Goal: Transaction & Acquisition: Book appointment/travel/reservation

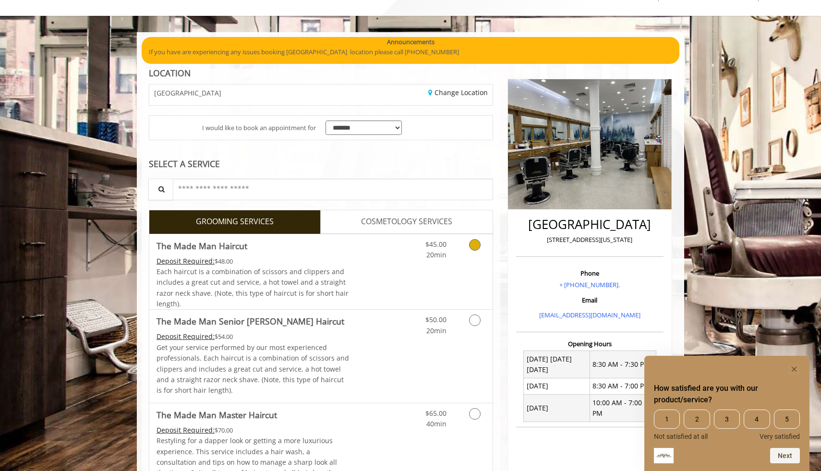
click at [347, 269] on div "Each haircut is a combination of scissors and clippers and includes a great cut…" at bounding box center [253, 288] width 193 height 43
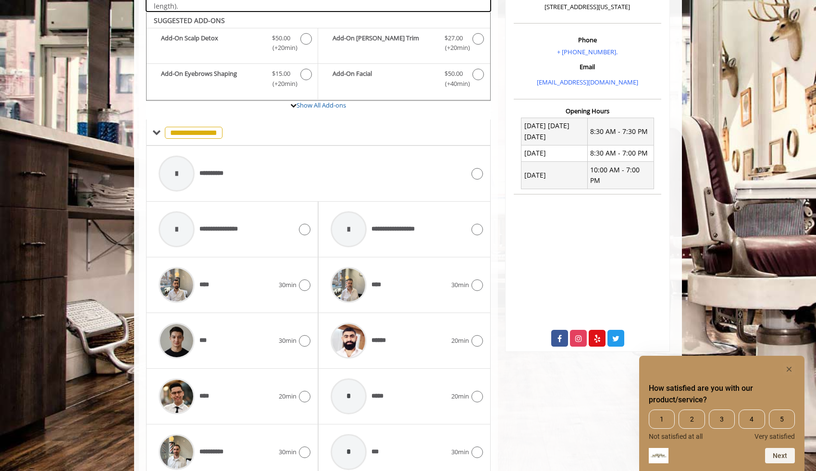
scroll to position [288, 0]
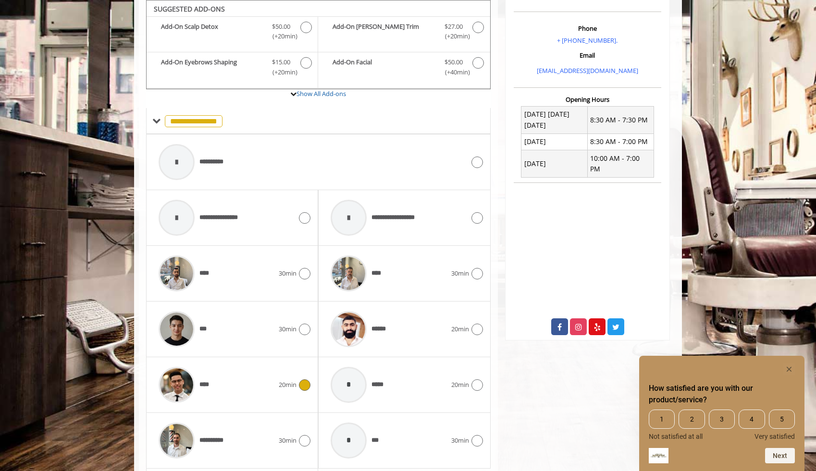
click at [304, 380] on icon at bounding box center [305, 386] width 12 height 12
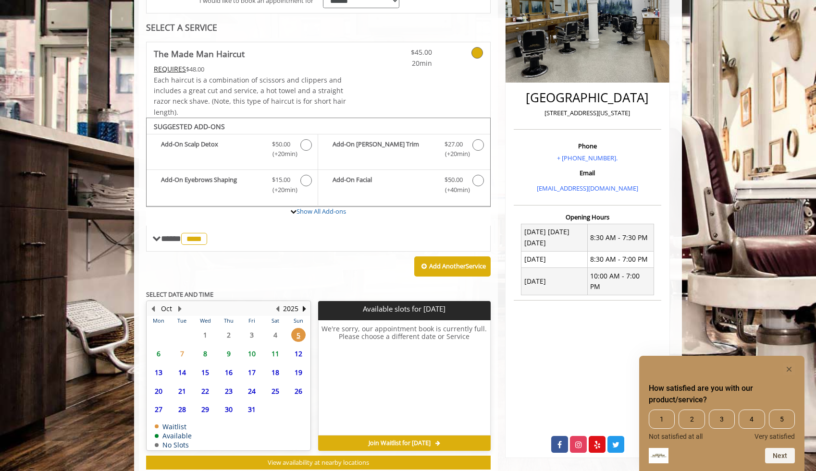
scroll to position [197, 0]
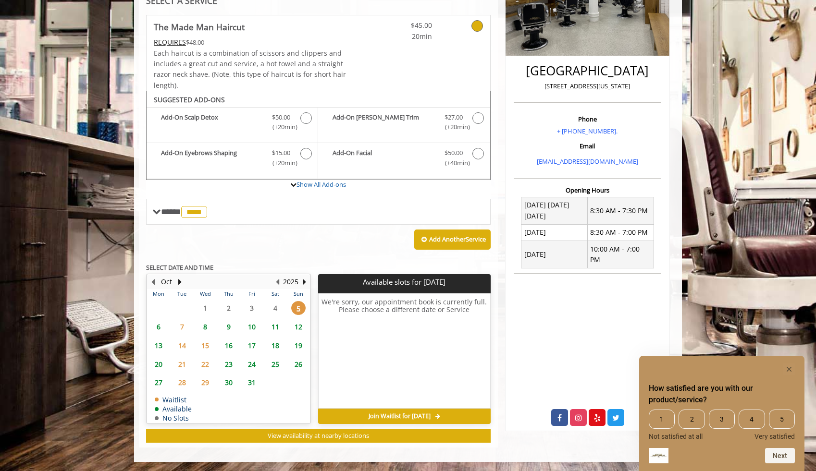
click at [161, 330] on span "6" at bounding box center [158, 327] width 14 height 14
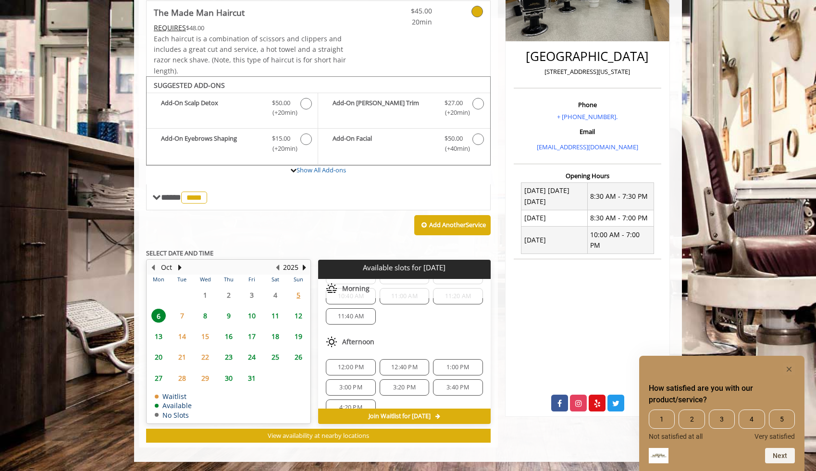
scroll to position [0, 0]
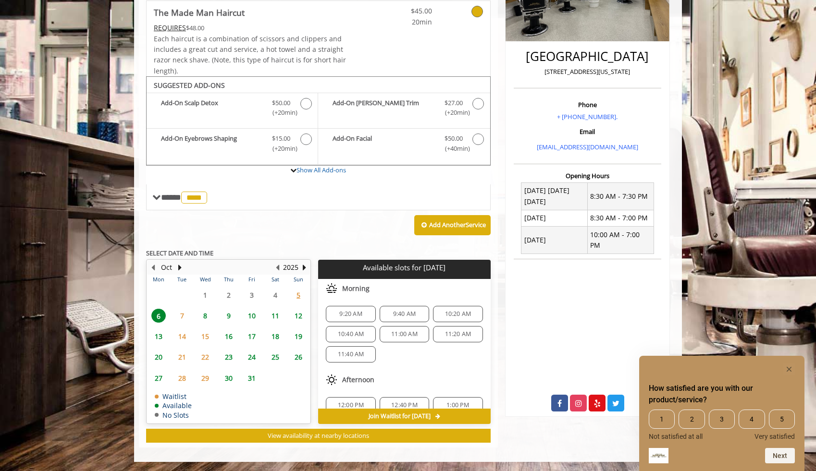
click at [182, 317] on span "7" at bounding box center [182, 316] width 14 height 14
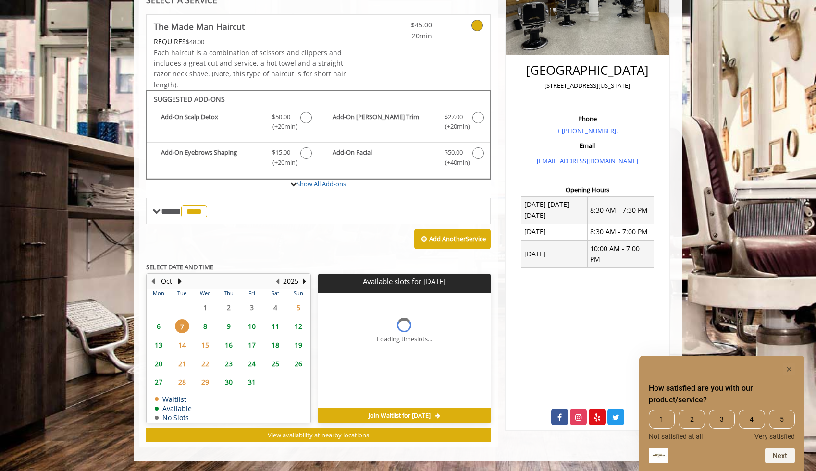
scroll to position [197, 0]
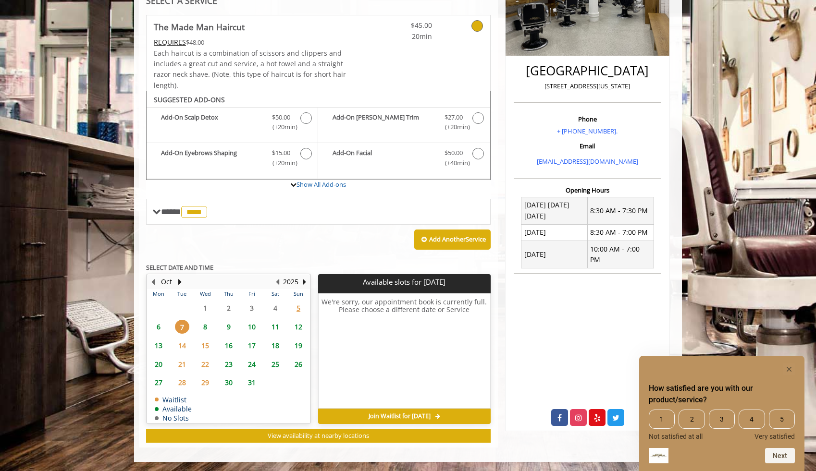
click at [204, 327] on span "8" at bounding box center [205, 327] width 14 height 14
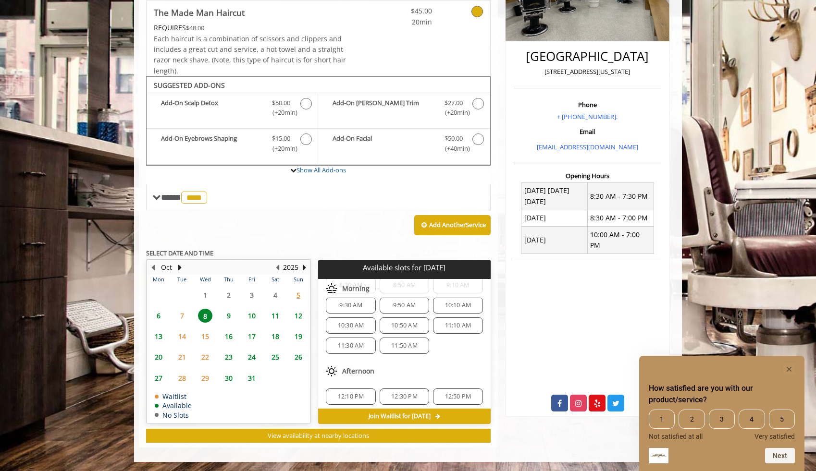
scroll to position [0, 0]
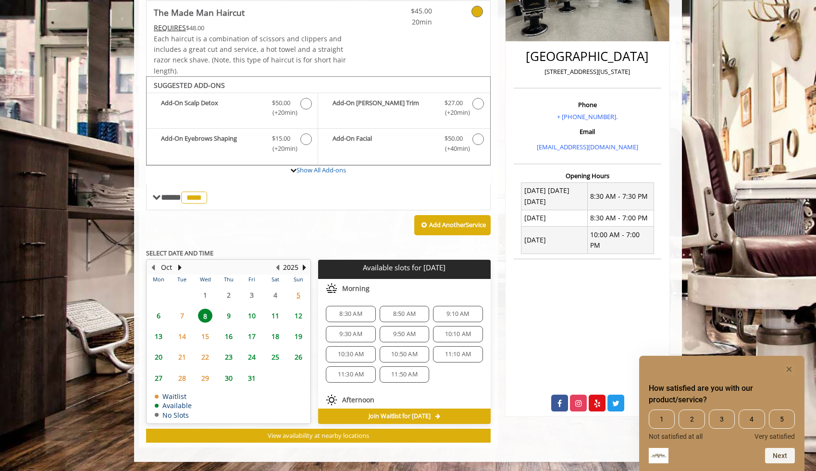
click at [359, 316] on span "8:30 AM" at bounding box center [350, 314] width 23 height 8
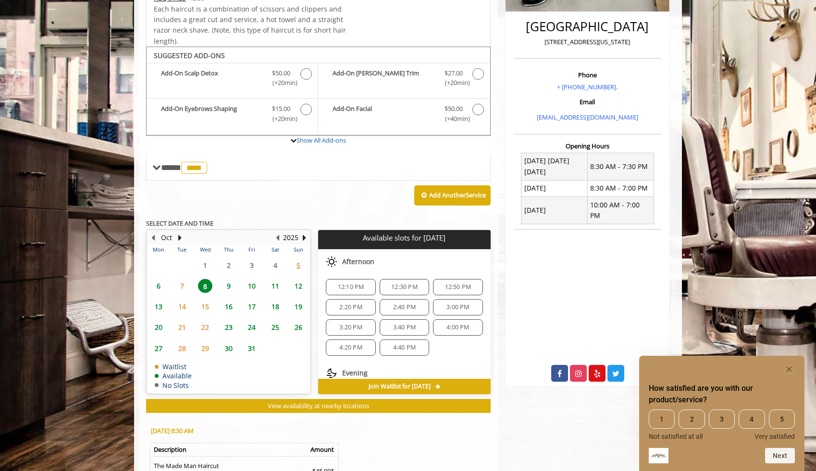
scroll to position [238, 0]
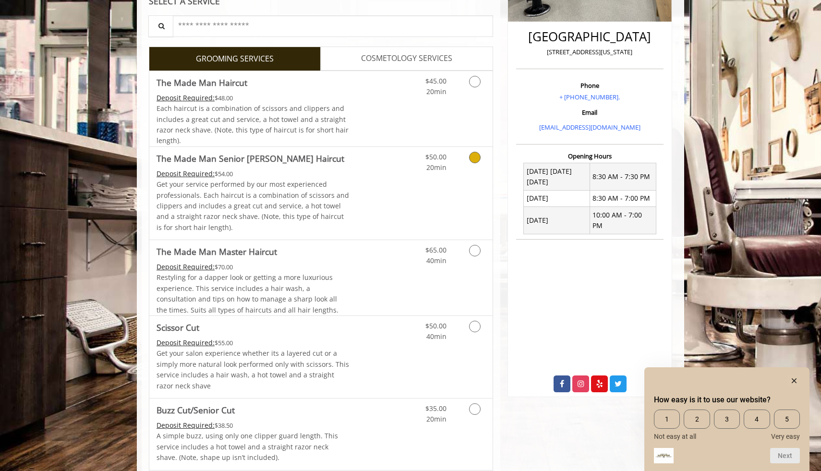
scroll to position [215, 0]
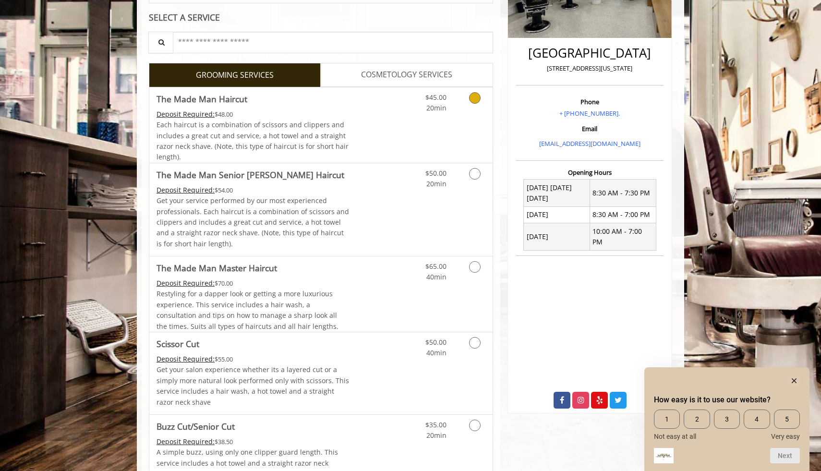
click at [372, 136] on link "Discounted Price" at bounding box center [378, 124] width 57 height 75
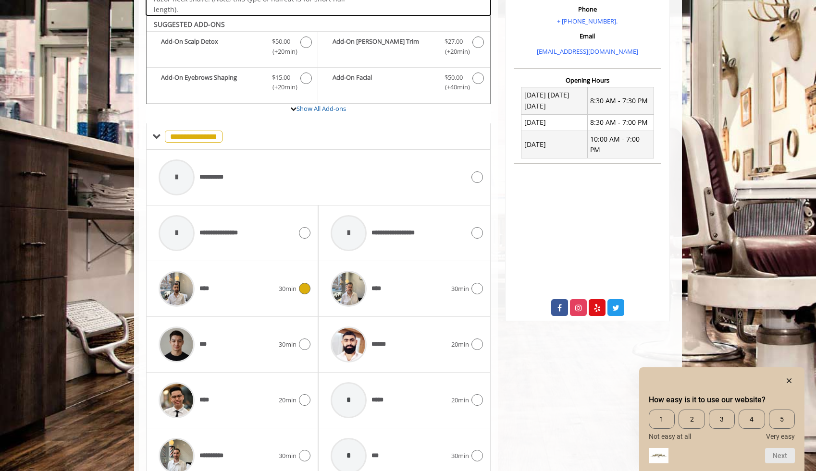
scroll to position [322, 0]
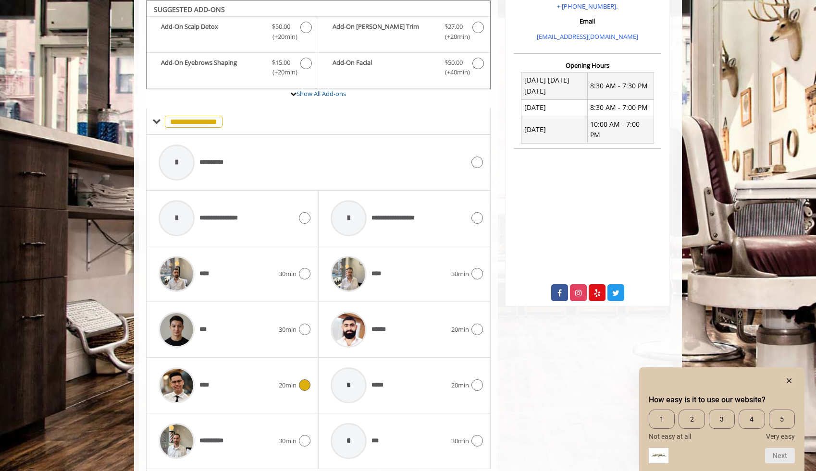
click at [249, 381] on div "****" at bounding box center [216, 386] width 125 height 46
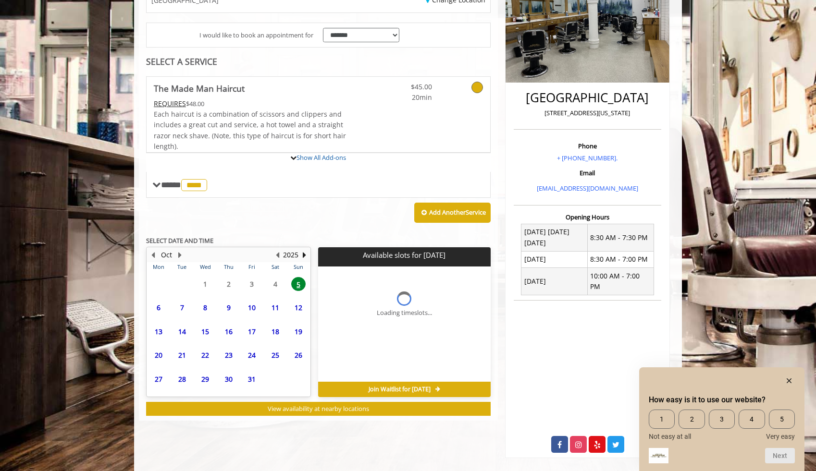
scroll to position [232, 0]
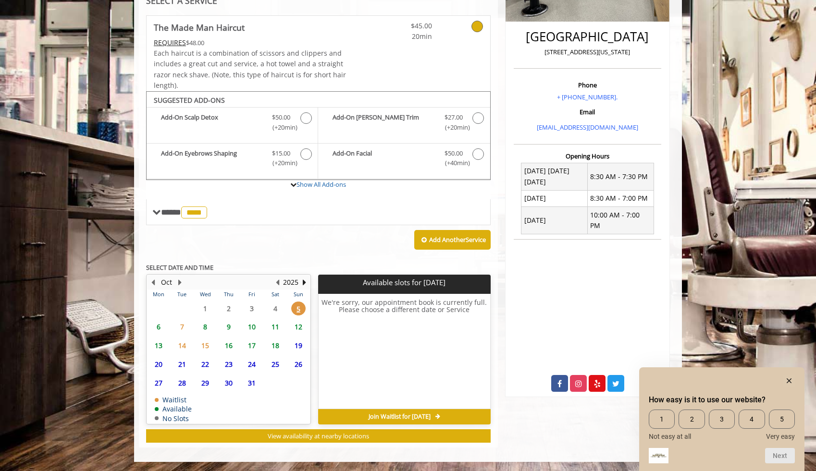
click at [207, 330] on span "8" at bounding box center [205, 327] width 14 height 14
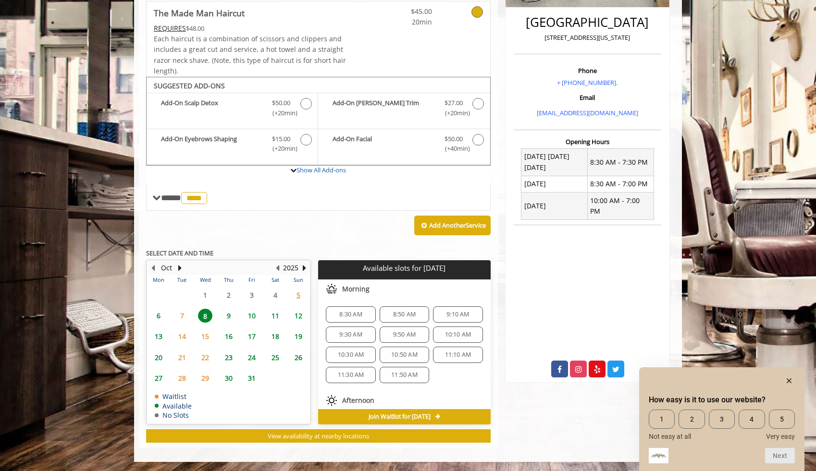
click at [345, 315] on span "8:30 AM" at bounding box center [350, 315] width 23 height 8
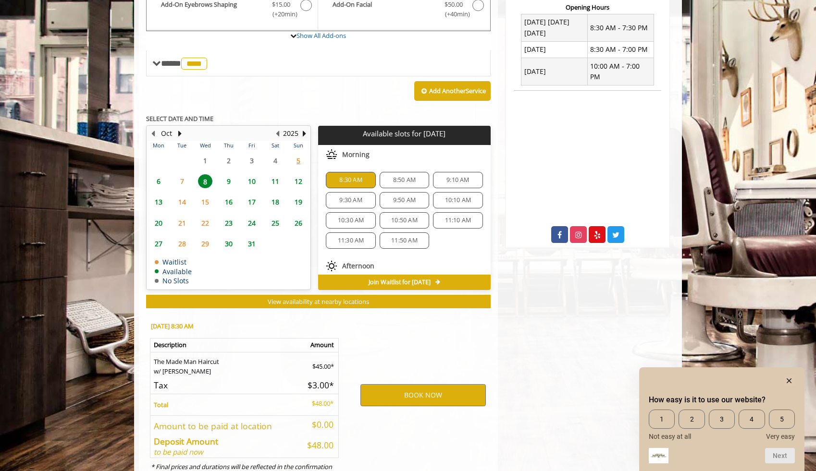
scroll to position [420, 0]
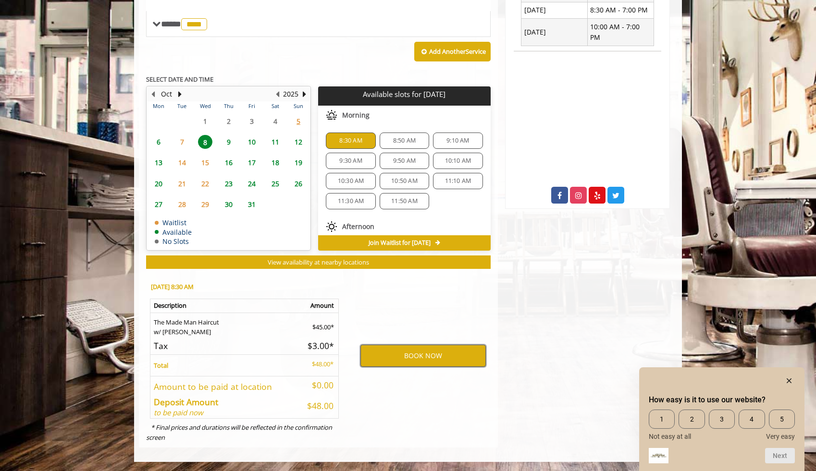
click at [401, 358] on button "BOOK NOW" at bounding box center [422, 356] width 125 height 22
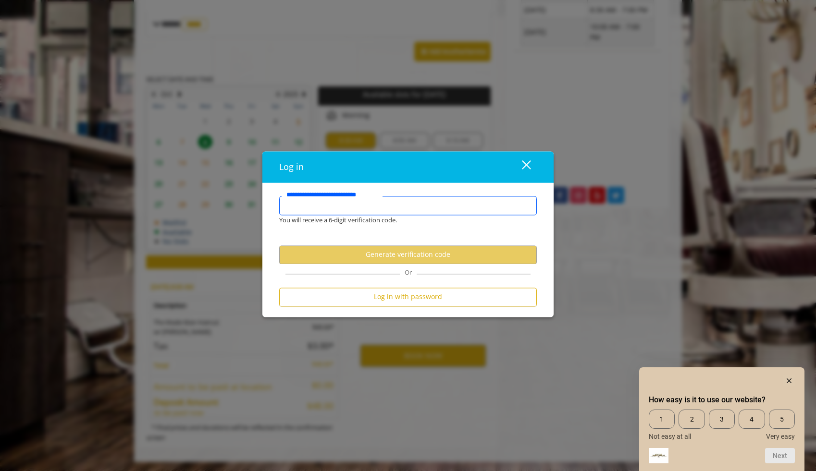
click at [356, 208] on input "**********" at bounding box center [407, 205] width 257 height 19
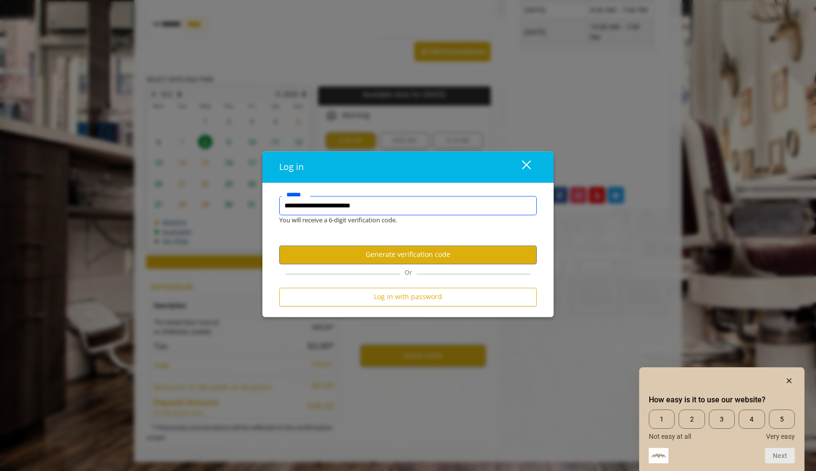
type input "**********"
click at [424, 256] on button "Generate verification code" at bounding box center [407, 254] width 257 height 19
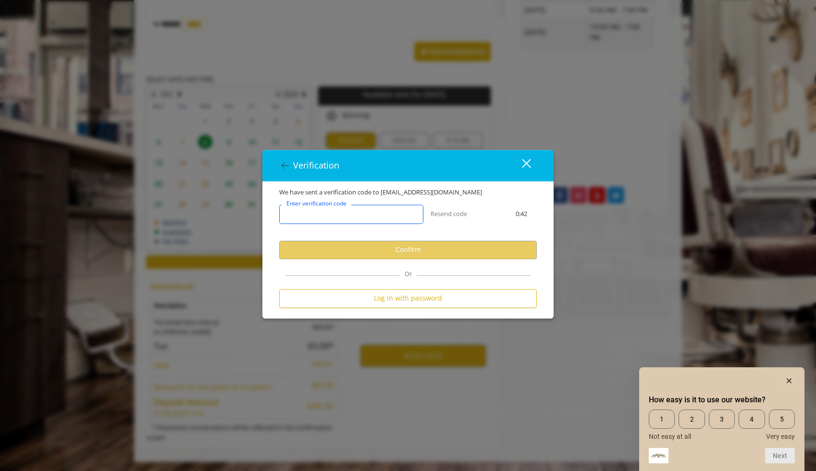
click at [332, 219] on input "Enter verification code" at bounding box center [351, 214] width 144 height 19
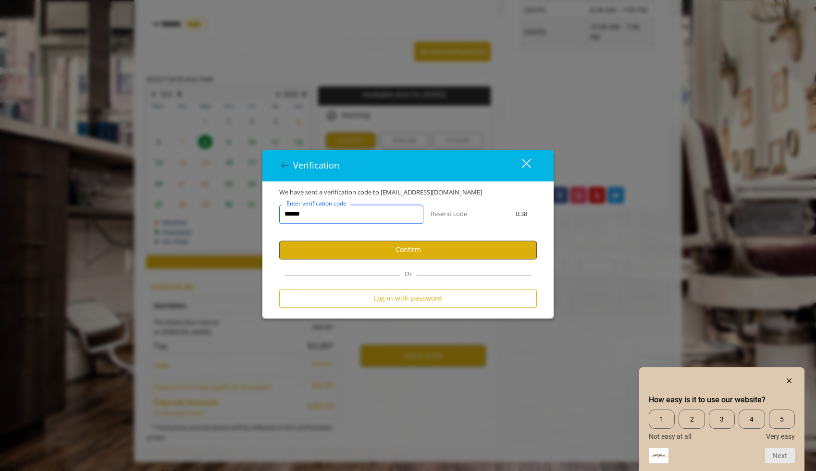
type input "******"
click at [338, 253] on button "Confirm" at bounding box center [407, 250] width 257 height 19
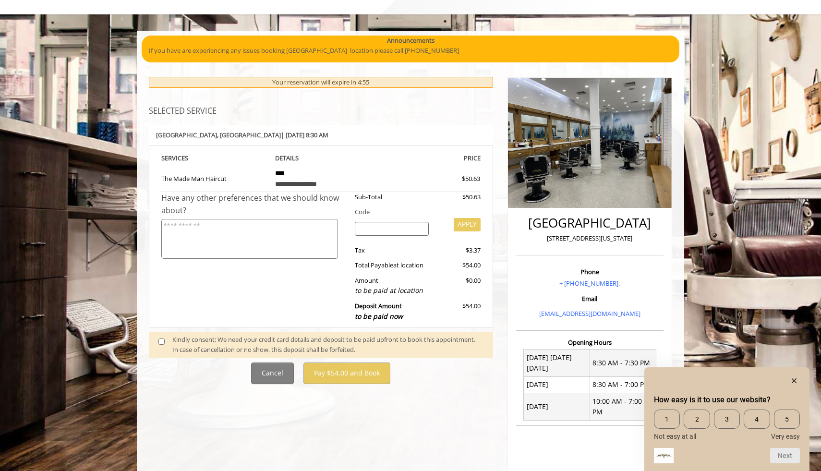
scroll to position [50, 0]
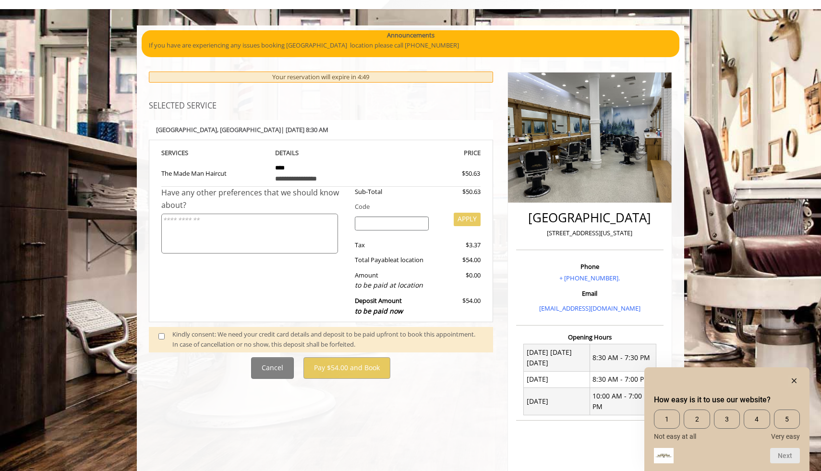
click at [219, 339] on div "Kindly consent: We need your credit card details and deposit to be paid upfront…" at bounding box center [327, 340] width 311 height 20
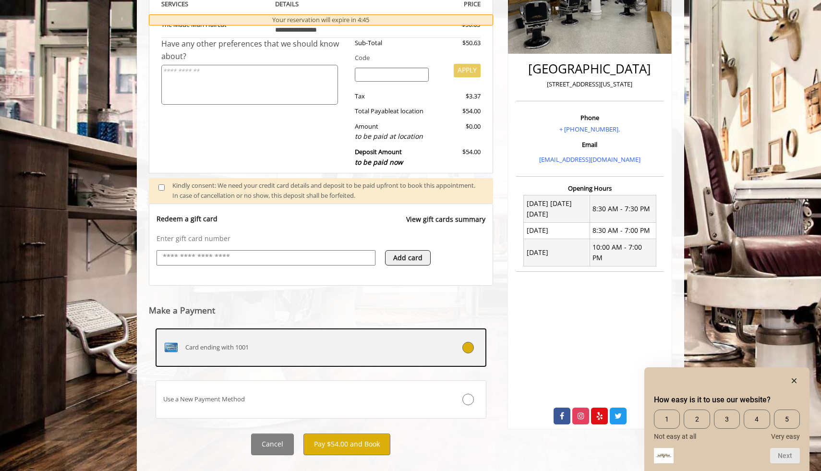
scroll to position [217, 0]
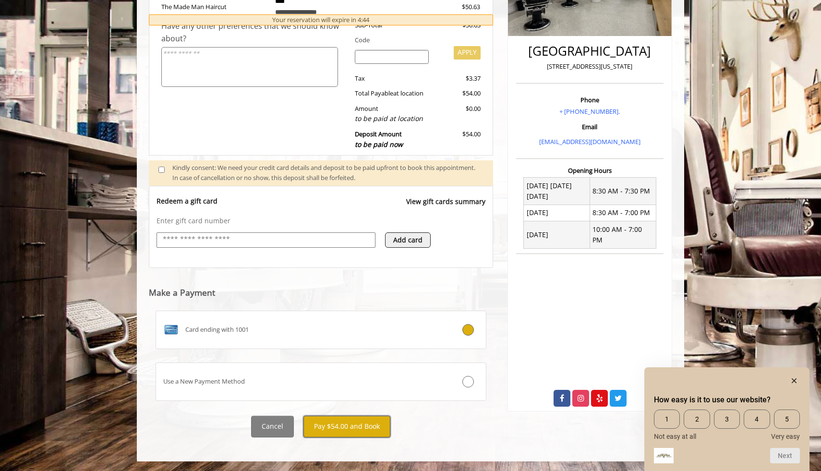
click at [361, 431] on button "Pay $54.00 and Book" at bounding box center [347, 427] width 87 height 22
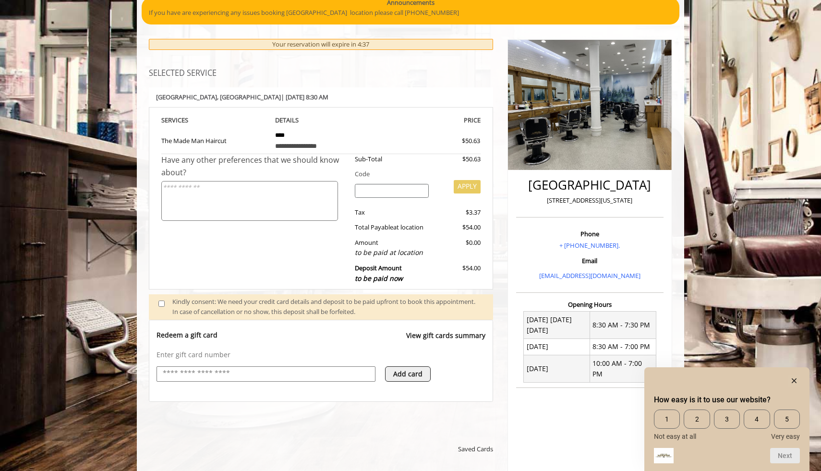
scroll to position [78, 0]
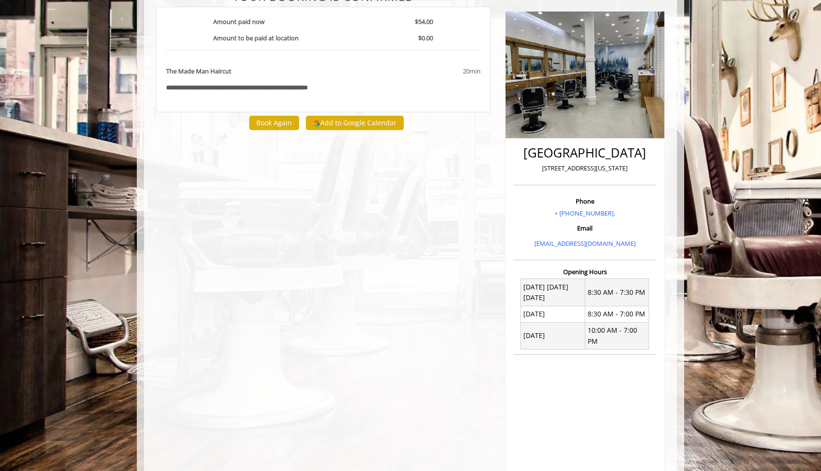
scroll to position [10, 0]
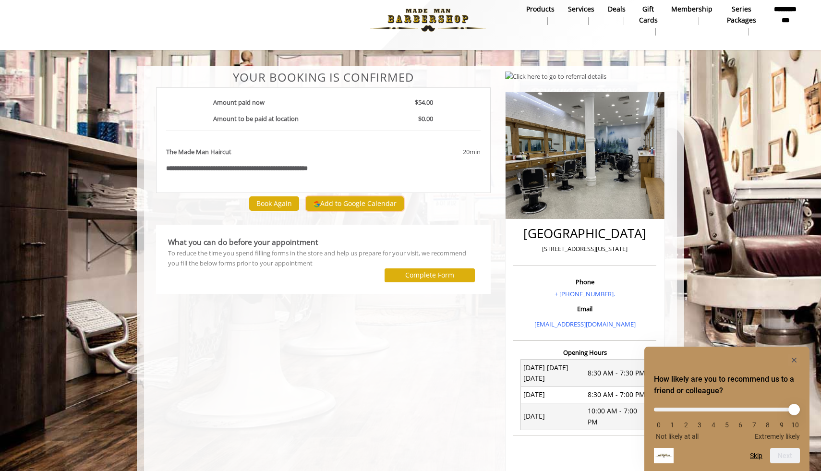
click at [378, 204] on button "Add to Google Calendar" at bounding box center [355, 203] width 98 height 14
